Goal: Communication & Community: Participate in discussion

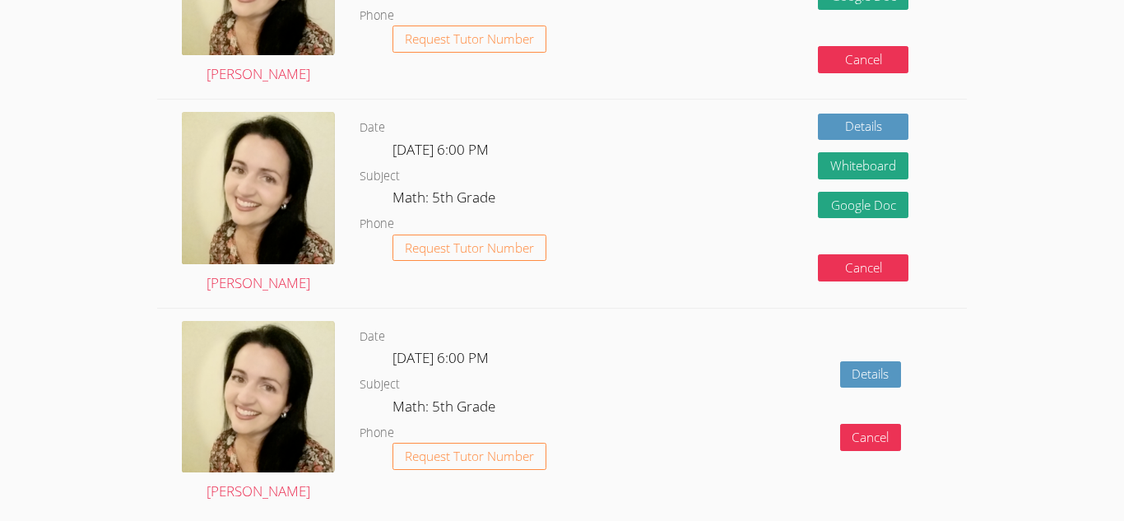
scroll to position [625, 0]
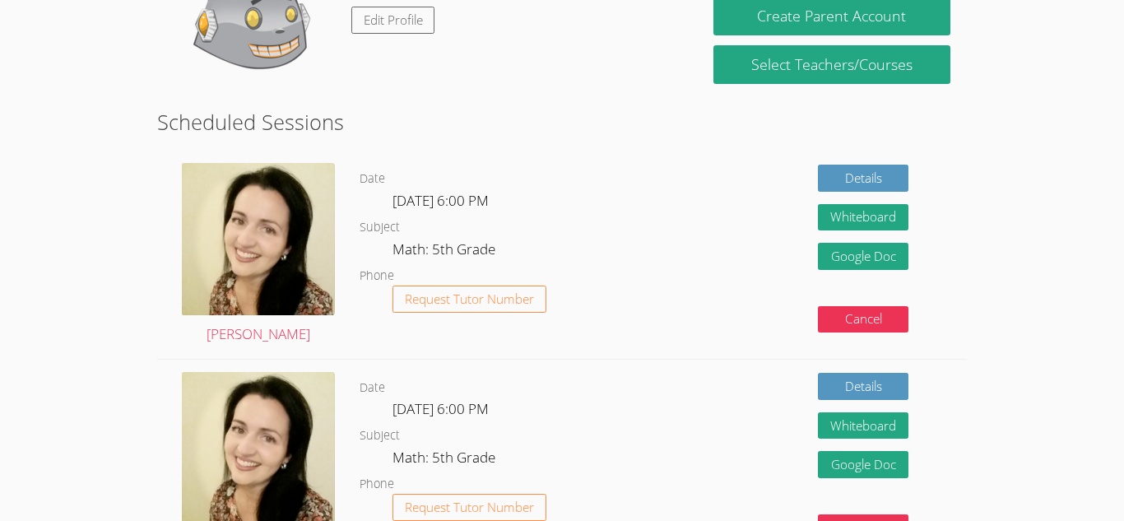
scroll to position [157, 0]
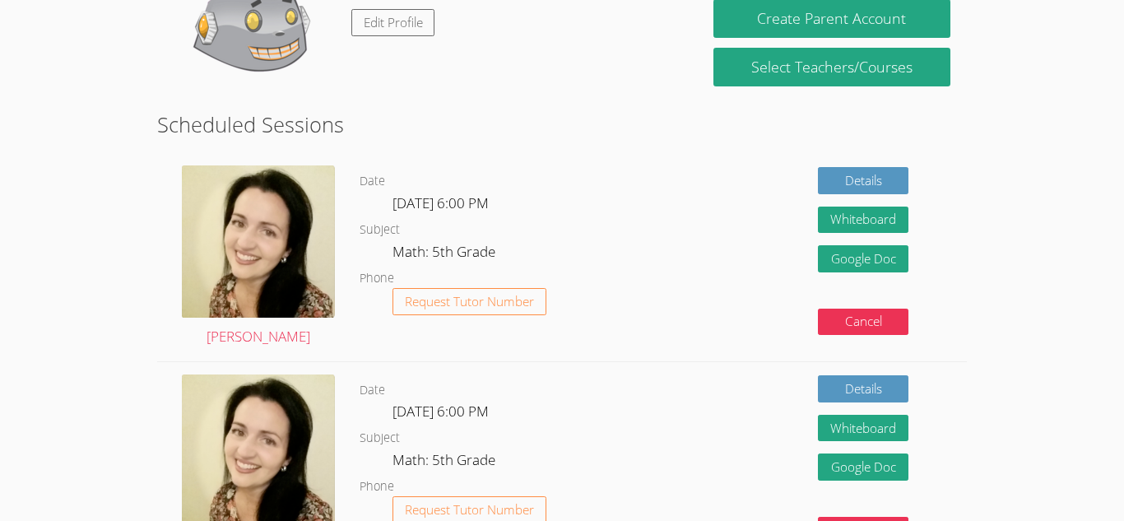
click at [338, 245] on div "[PERSON_NAME]" at bounding box center [258, 256] width 202 height 207
click at [522, 67] on div "Hi, Amayah Edit Profile" at bounding box center [427, 26] width 507 height 165
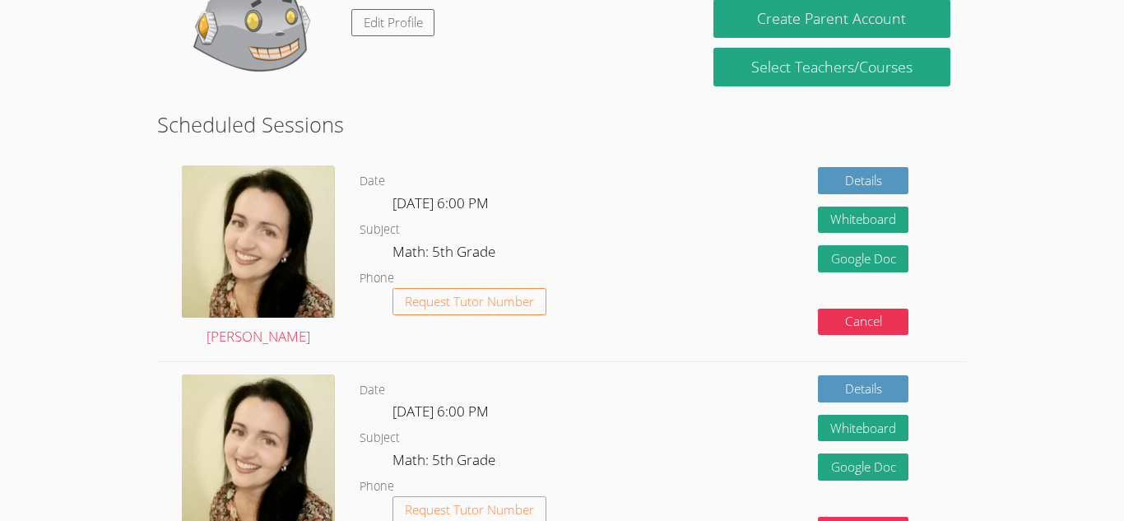
click at [726, 253] on div "Details Whiteboard Hidden Google Doc Cancel" at bounding box center [803, 256] width 323 height 207
click at [299, 185] on img at bounding box center [258, 241] width 153 height 152
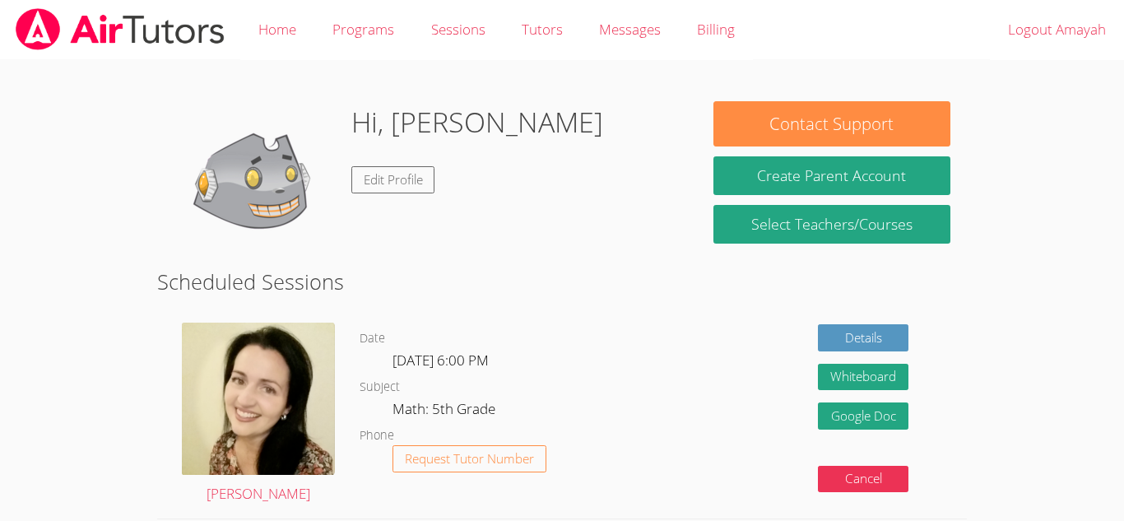
scroll to position [157, 0]
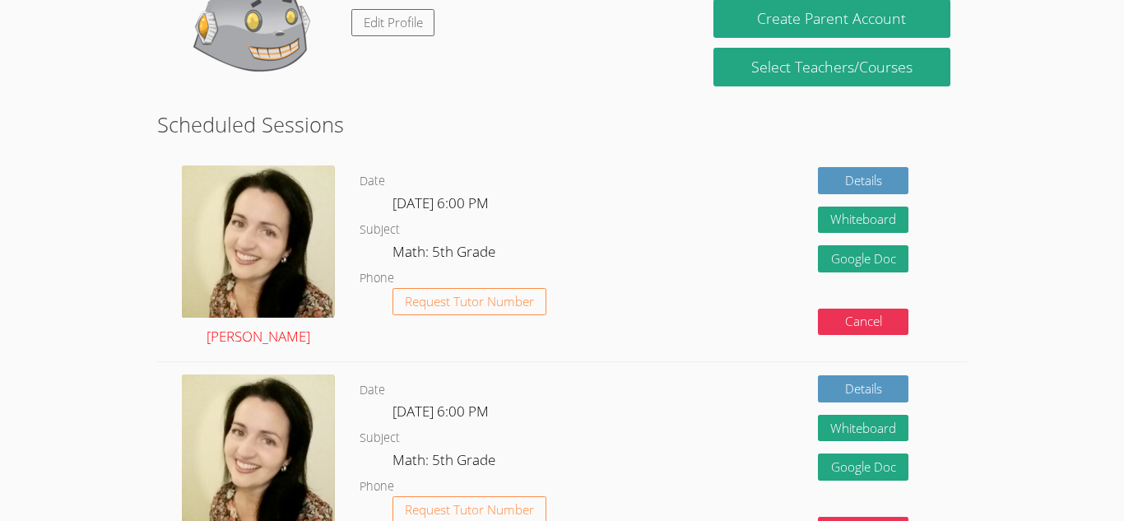
click at [331, 236] on img at bounding box center [258, 241] width 153 height 152
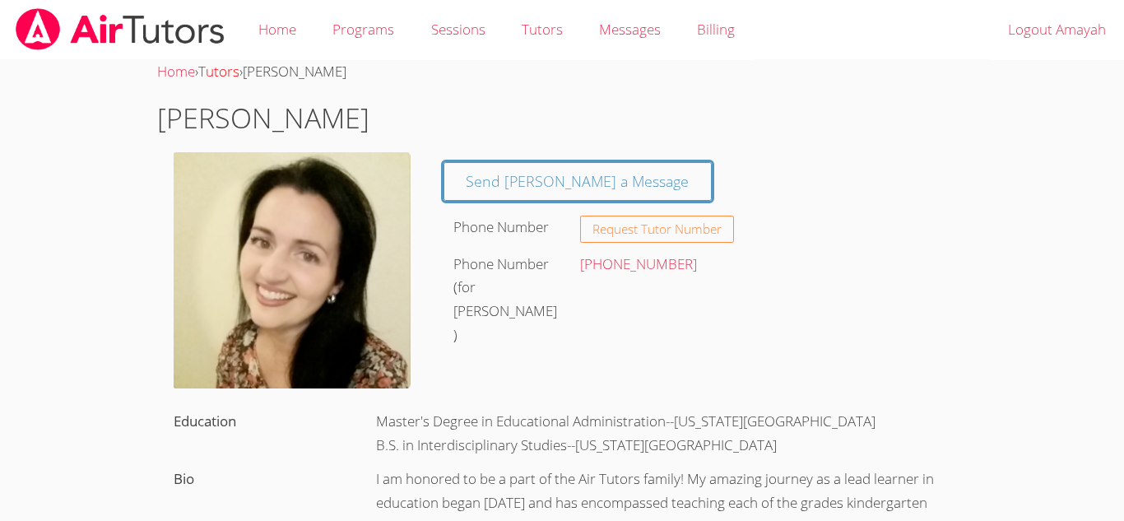
click at [232, 80] on link "Tutors" at bounding box center [218, 71] width 41 height 19
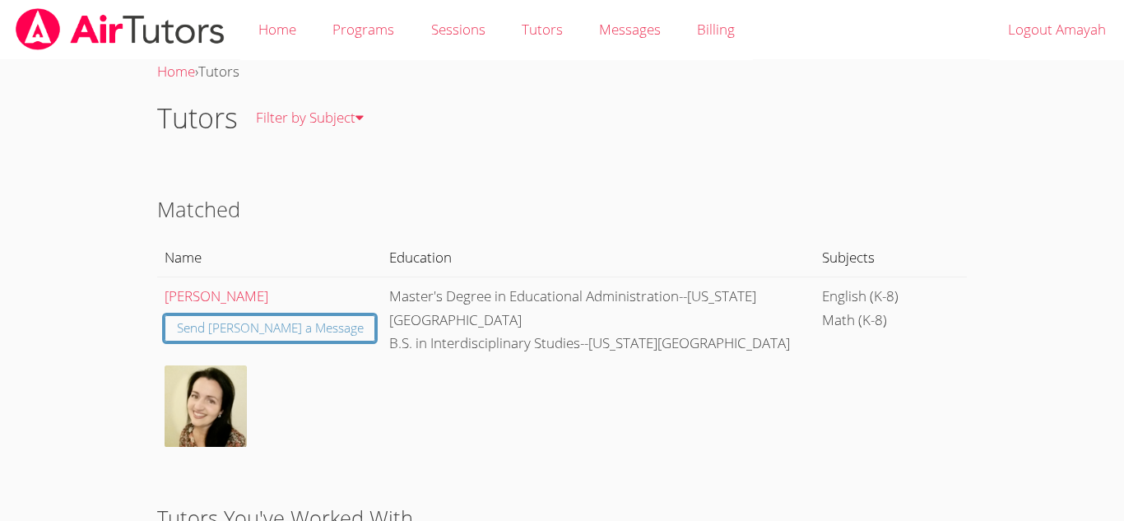
click at [209, 32] on img at bounding box center [120, 29] width 212 height 42
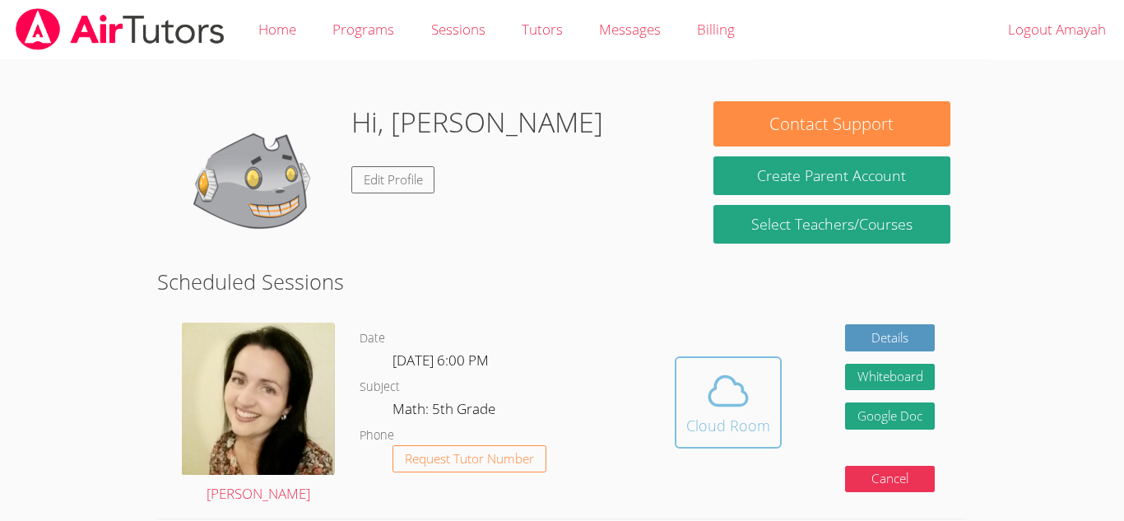
click at [707, 426] on div "Cloud Room" at bounding box center [728, 425] width 84 height 23
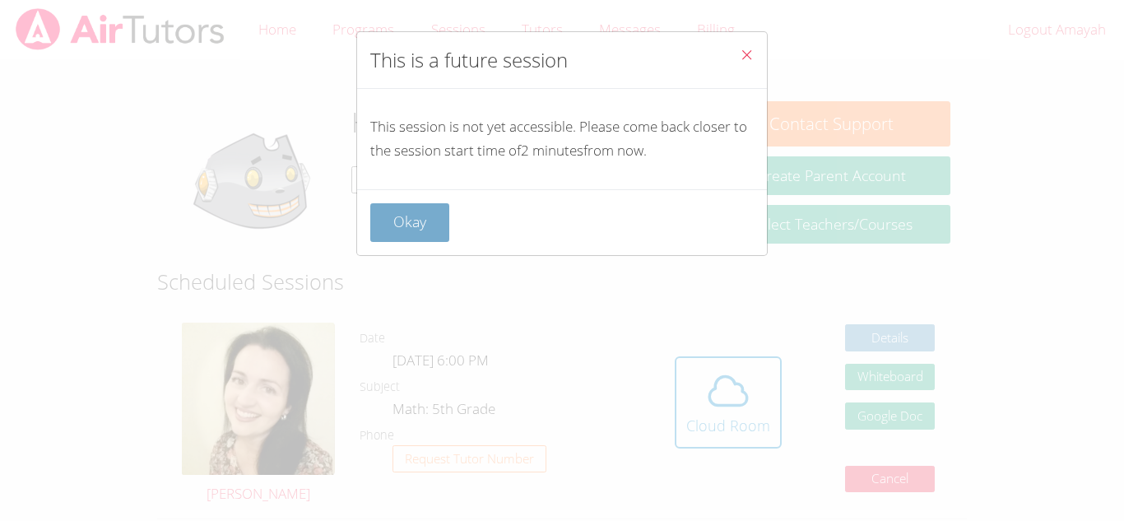
click at [404, 239] on button "Okay" at bounding box center [409, 222] width 79 height 39
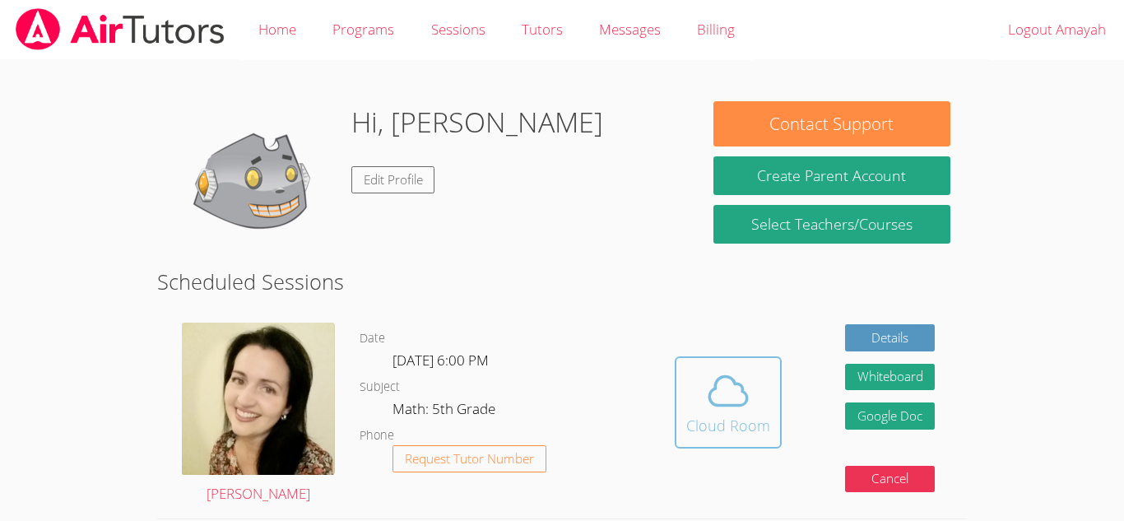
click at [767, 373] on span at bounding box center [728, 391] width 84 height 46
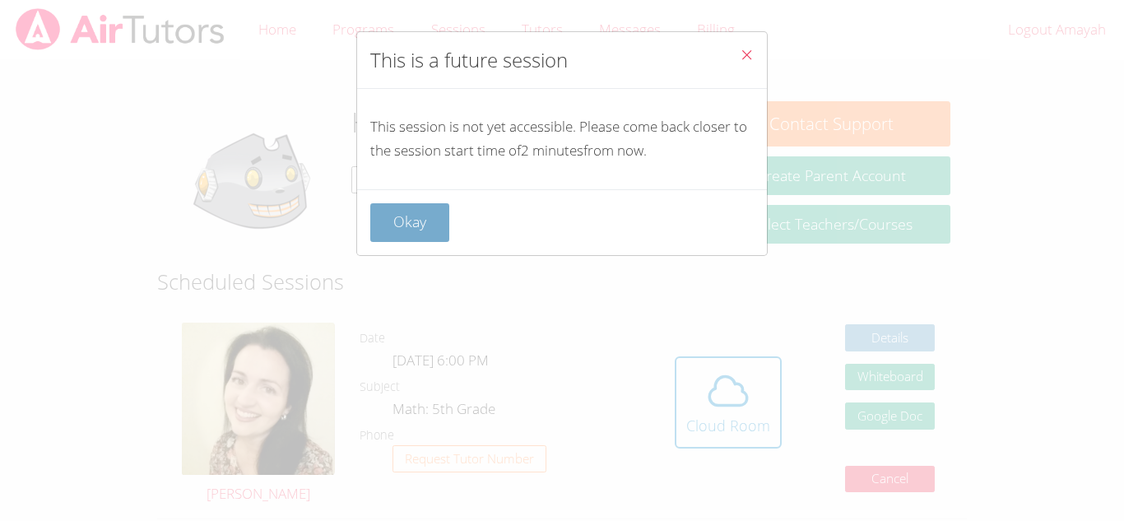
click at [396, 225] on button "Okay" at bounding box center [409, 222] width 79 height 39
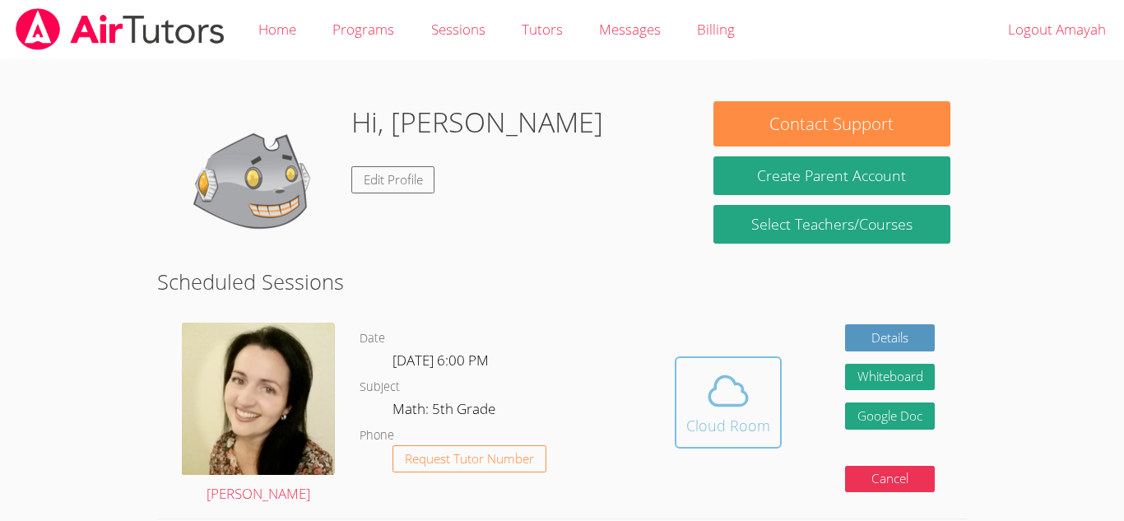
click at [737, 401] on icon at bounding box center [728, 391] width 46 height 46
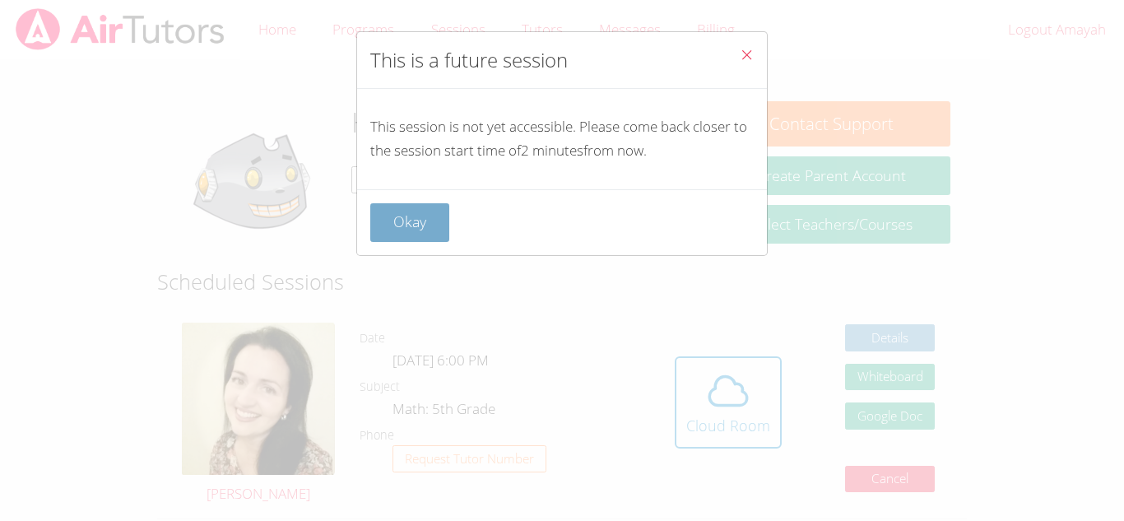
click at [432, 239] on button "Okay" at bounding box center [409, 222] width 79 height 39
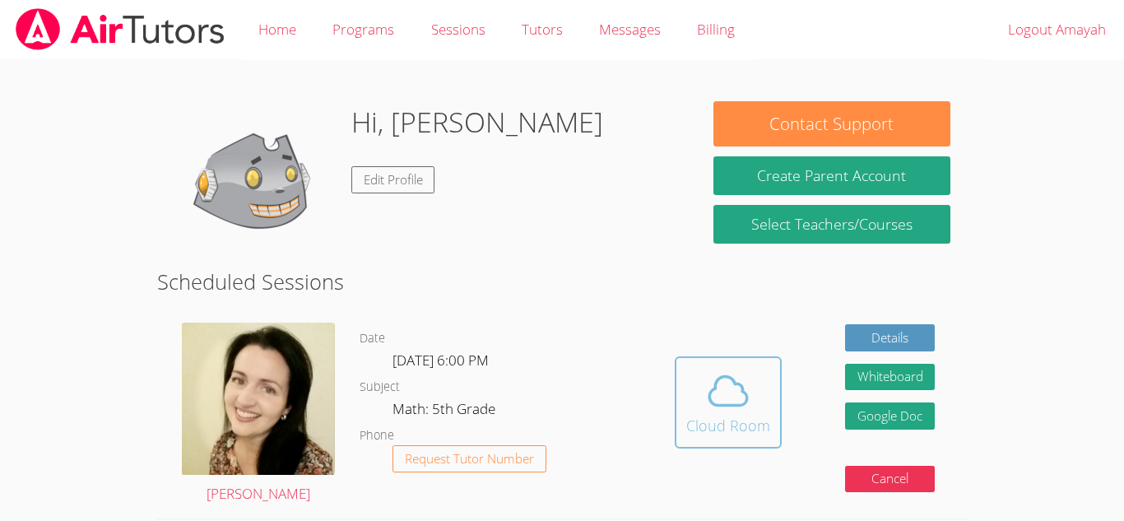
click at [735, 386] on icon at bounding box center [728, 391] width 46 height 46
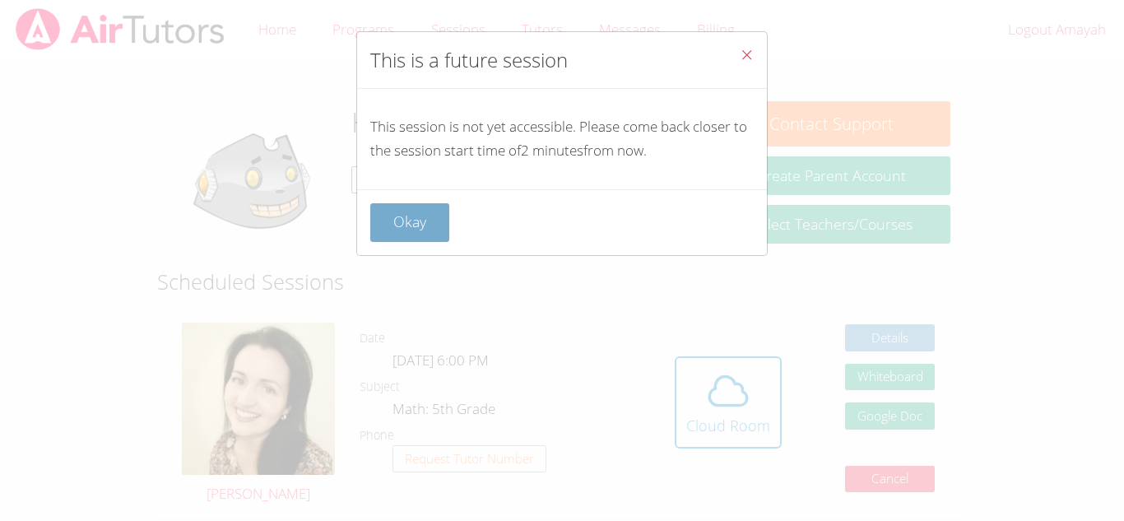
click at [411, 216] on button "Okay" at bounding box center [409, 222] width 79 height 39
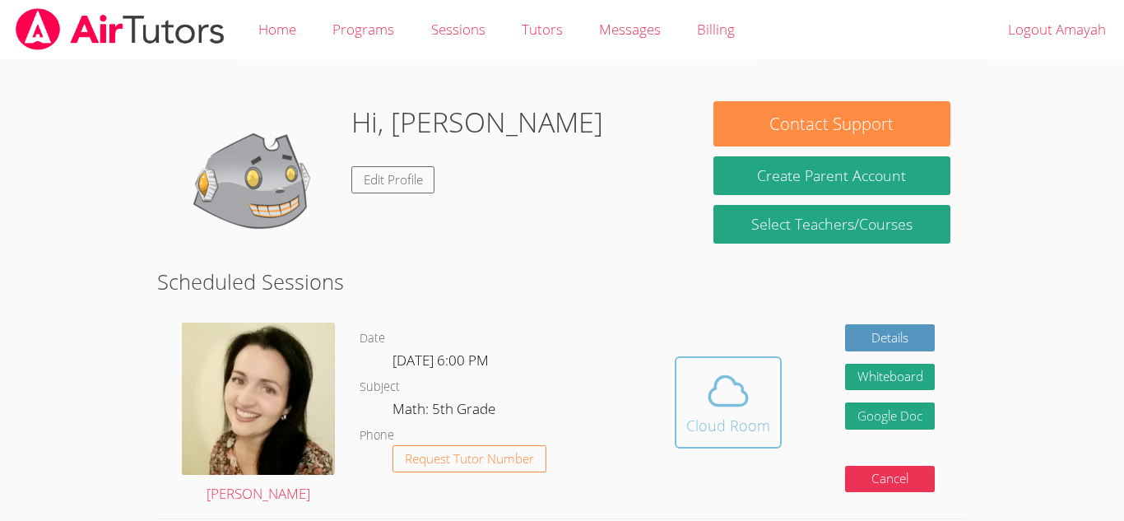
click at [756, 408] on span at bounding box center [728, 391] width 84 height 46
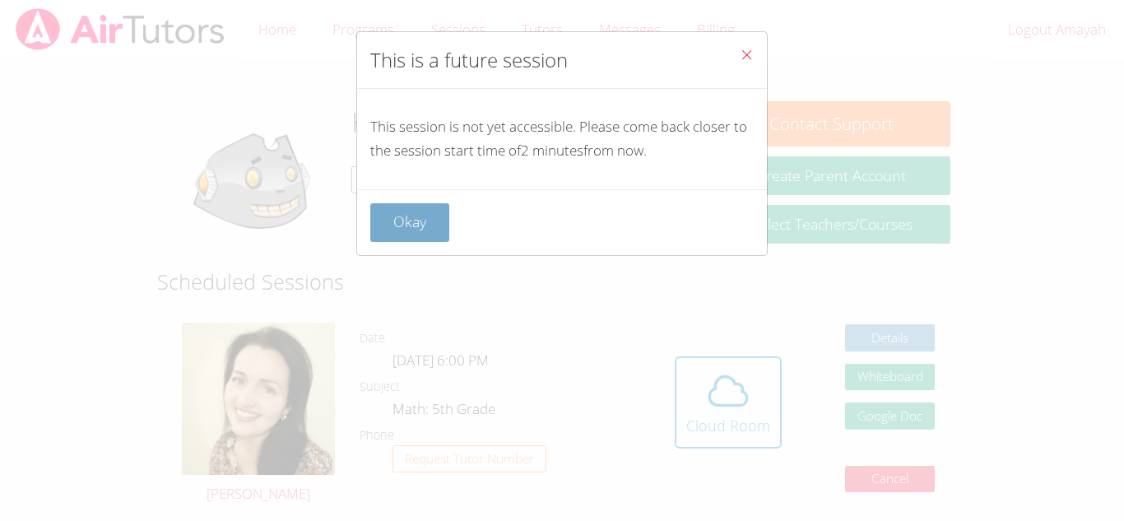
click at [428, 236] on button "Okay" at bounding box center [409, 222] width 79 height 39
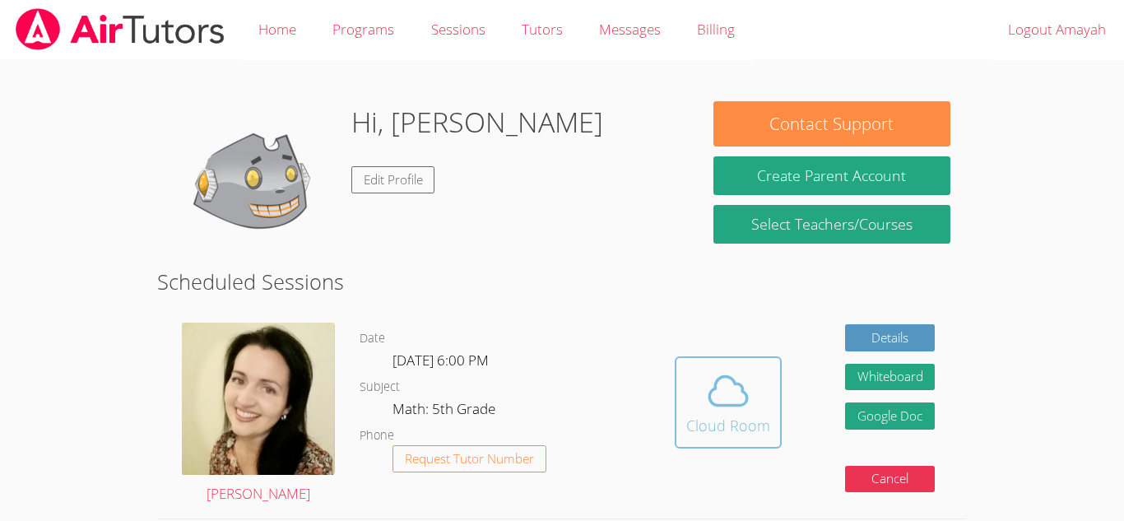
click at [704, 414] on div "Cloud Room" at bounding box center [728, 425] width 84 height 23
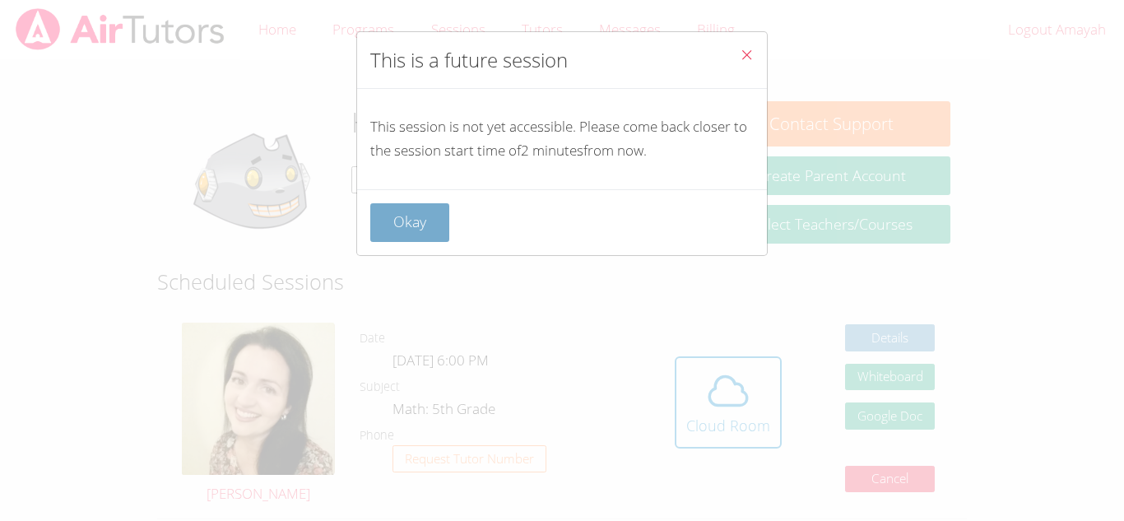
click at [406, 220] on button "Okay" at bounding box center [409, 222] width 79 height 39
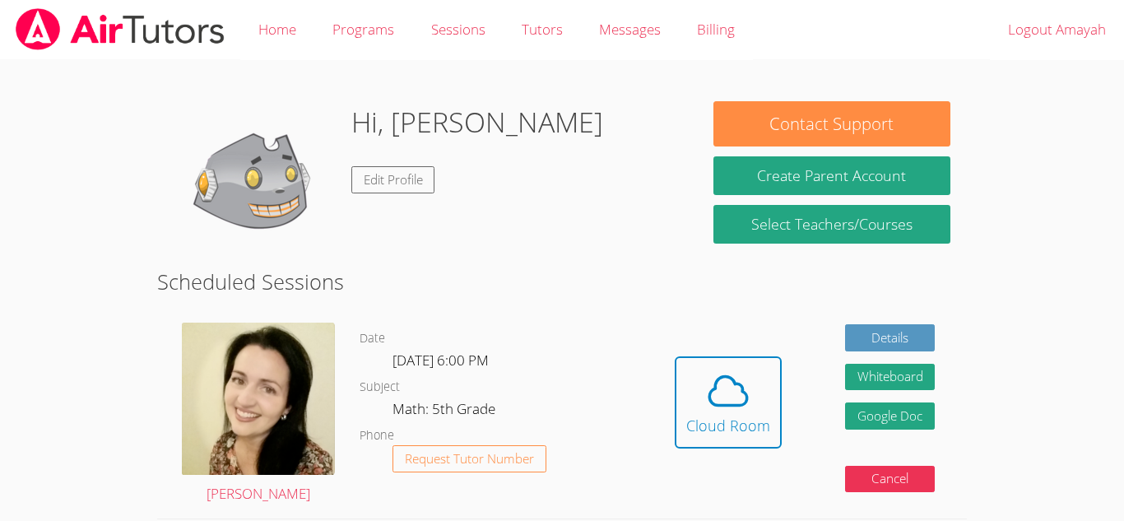
click at [406, 220] on div "Hi, Amayah Edit Profile" at bounding box center [477, 183] width 252 height 165
click at [733, 439] on button "Cloud Room" at bounding box center [727, 402] width 107 height 92
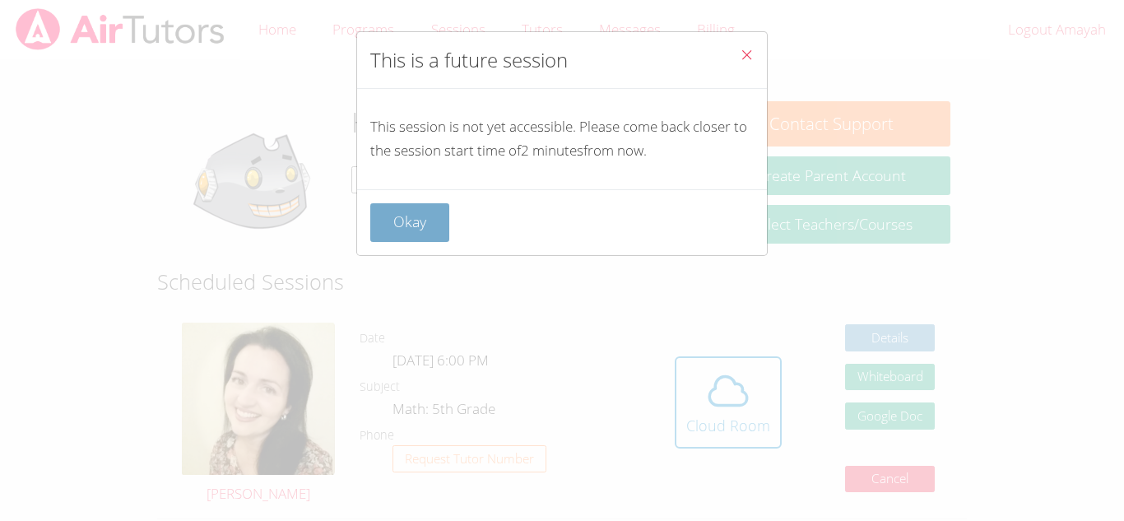
click at [412, 224] on button "Okay" at bounding box center [409, 222] width 79 height 39
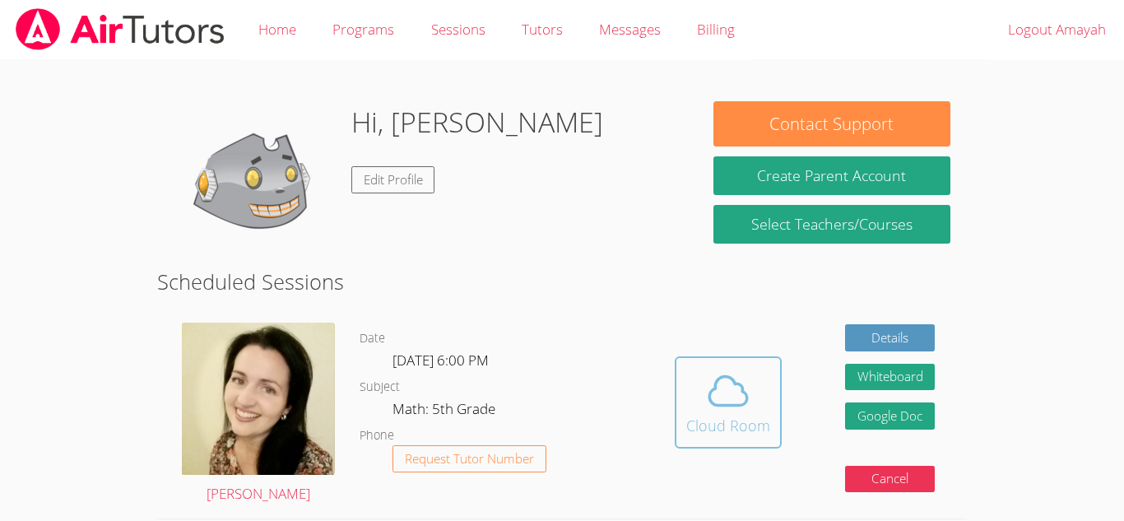
click at [706, 371] on icon at bounding box center [728, 391] width 46 height 46
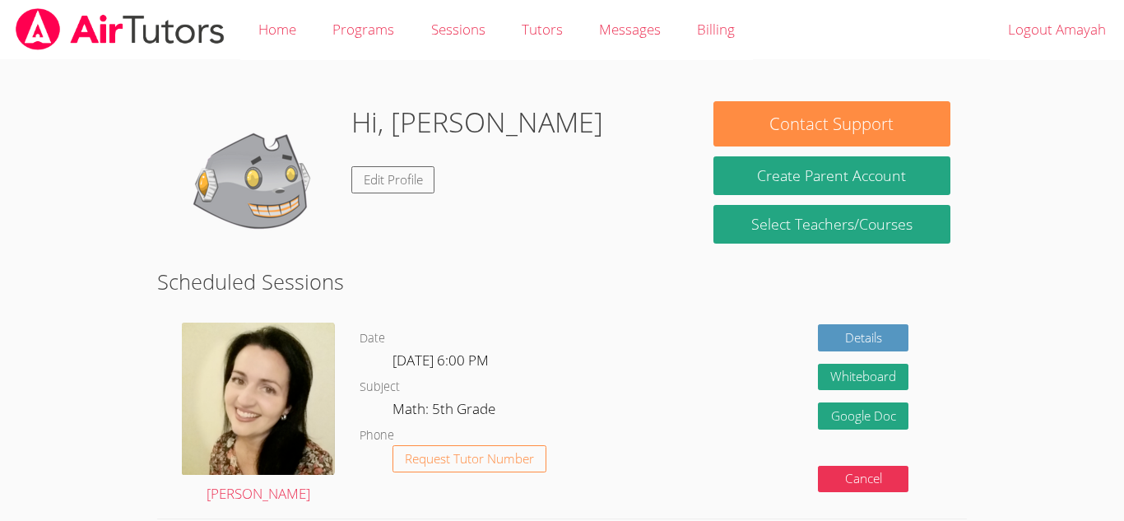
scroll to position [159, 0]
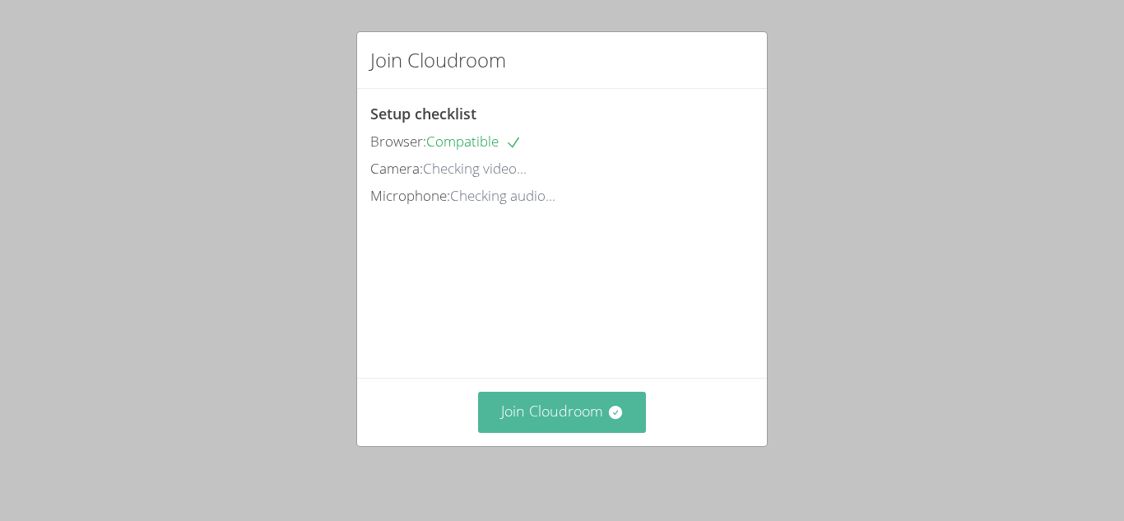
click at [515, 424] on button "Join Cloudroom" at bounding box center [562, 412] width 169 height 40
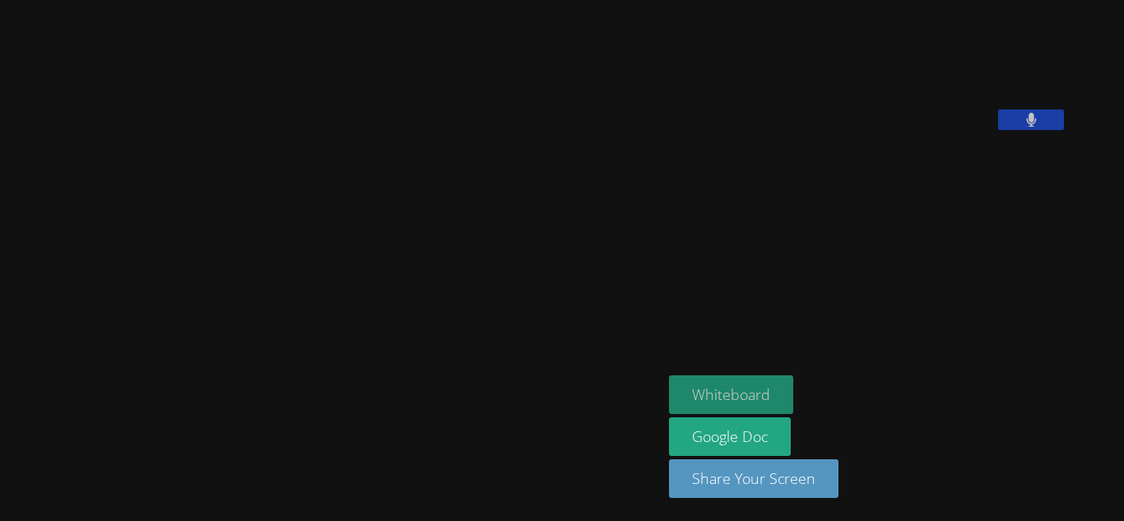
click at [793, 403] on button "Whiteboard" at bounding box center [731, 394] width 124 height 39
